Goal: Navigation & Orientation: Find specific page/section

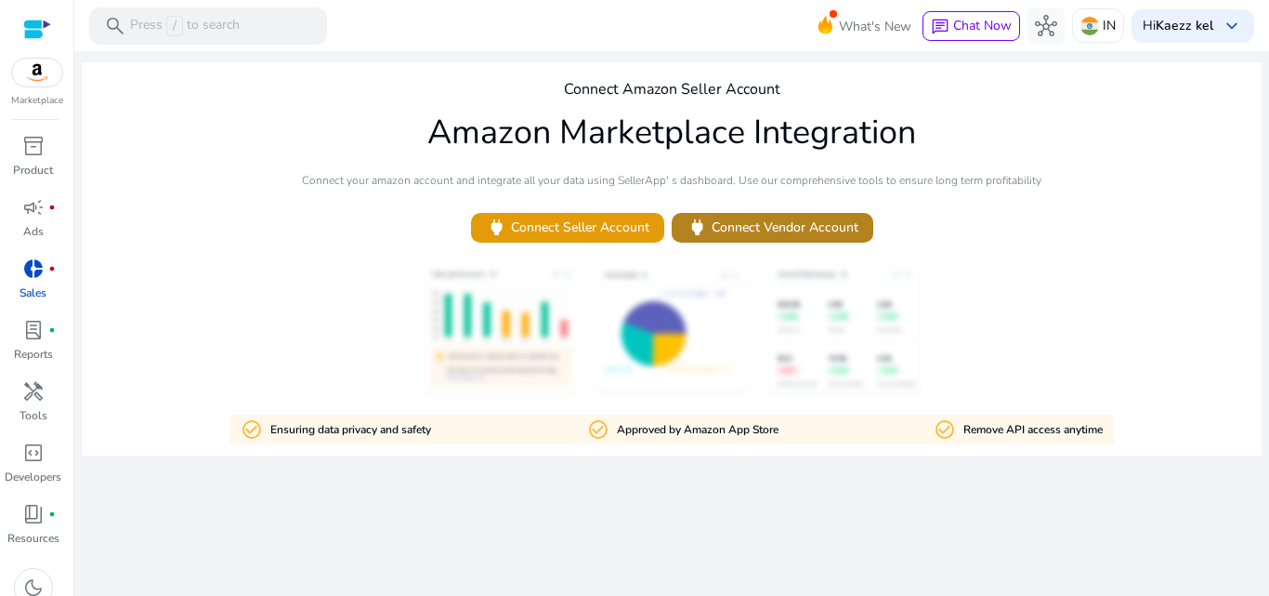
click at [813, 236] on span "power Connect Vendor Account" at bounding box center [773, 226] width 172 height 21
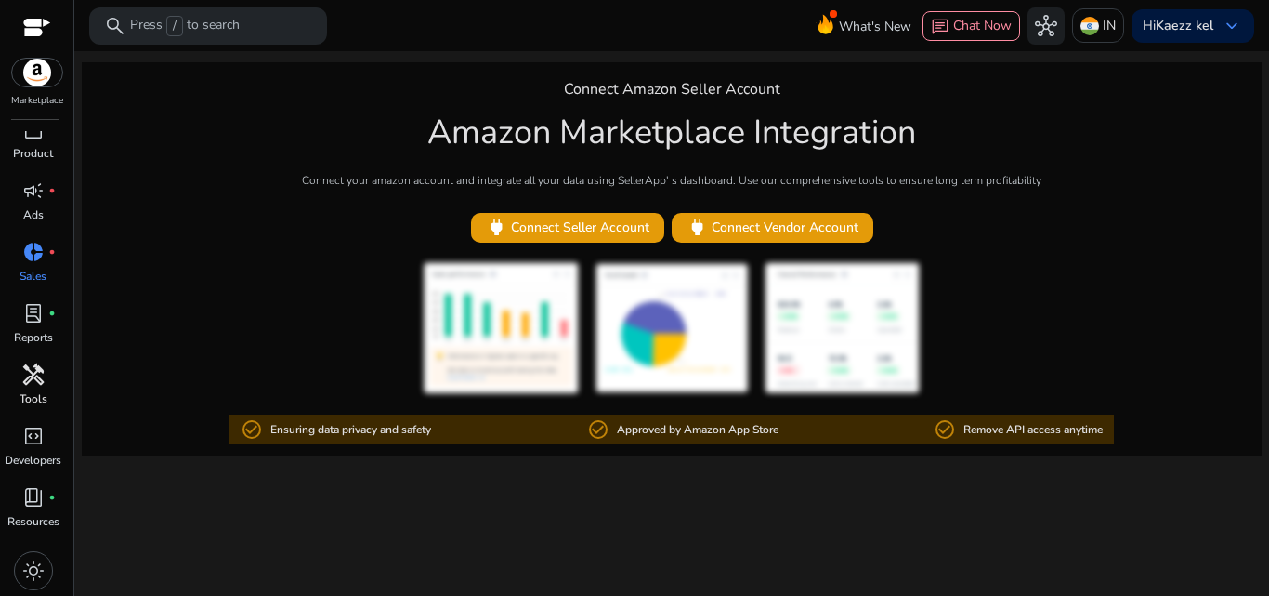
scroll to position [19, 0]
click at [41, 376] on span "handyman" at bounding box center [33, 372] width 22 height 22
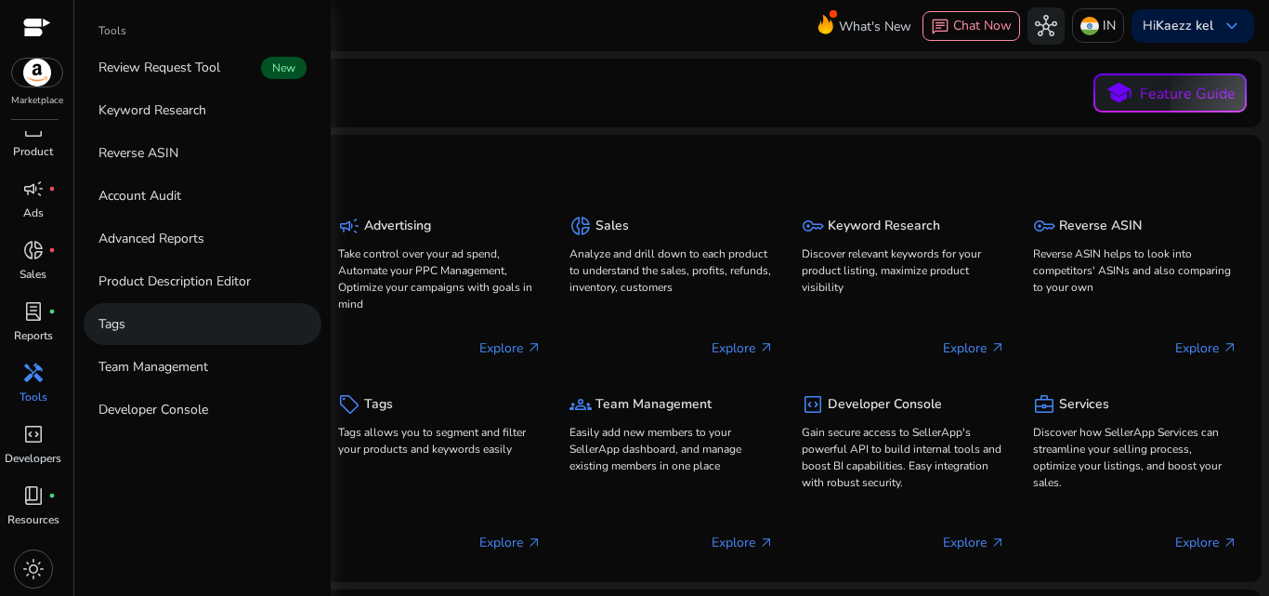
click at [208, 319] on link "Tags" at bounding box center [203, 324] width 238 height 42
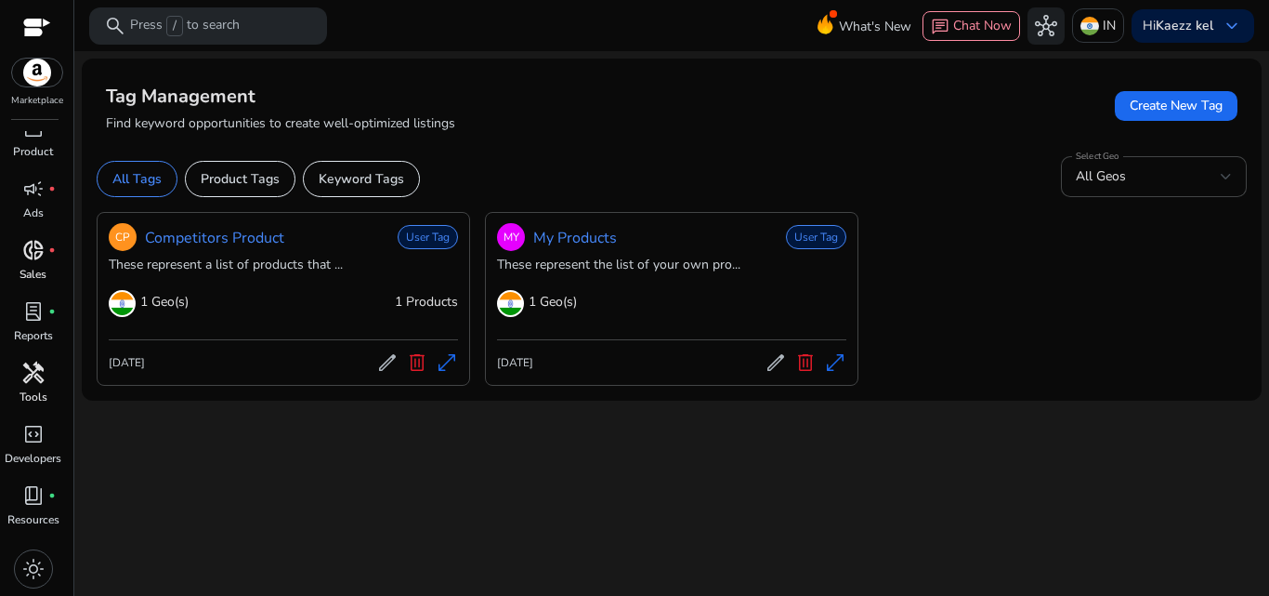
click at [39, 249] on span "donut_small" at bounding box center [33, 250] width 22 height 22
